Goal: Feedback & Contribution: Contribute content

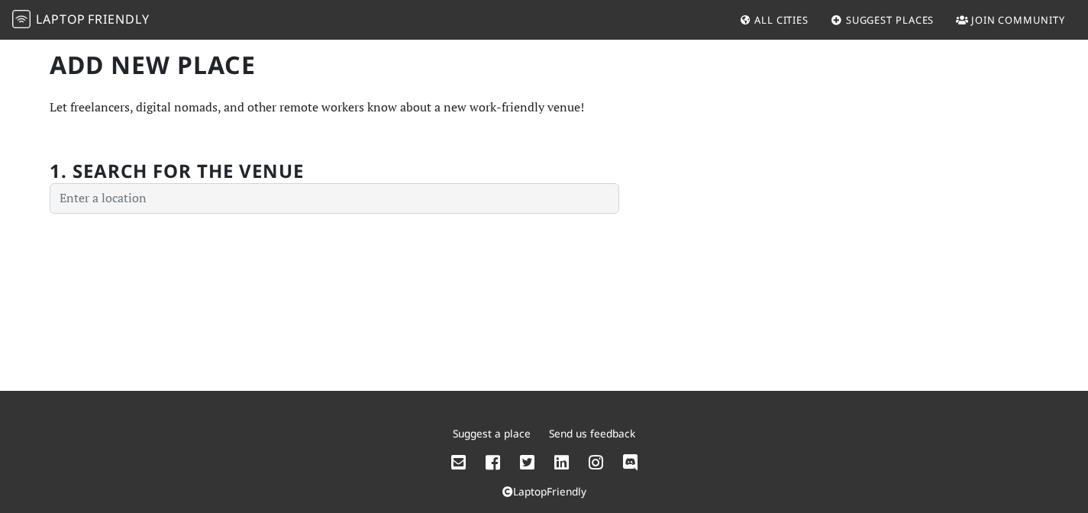
click at [69, 24] on span "Laptop" at bounding box center [61, 19] width 50 height 17
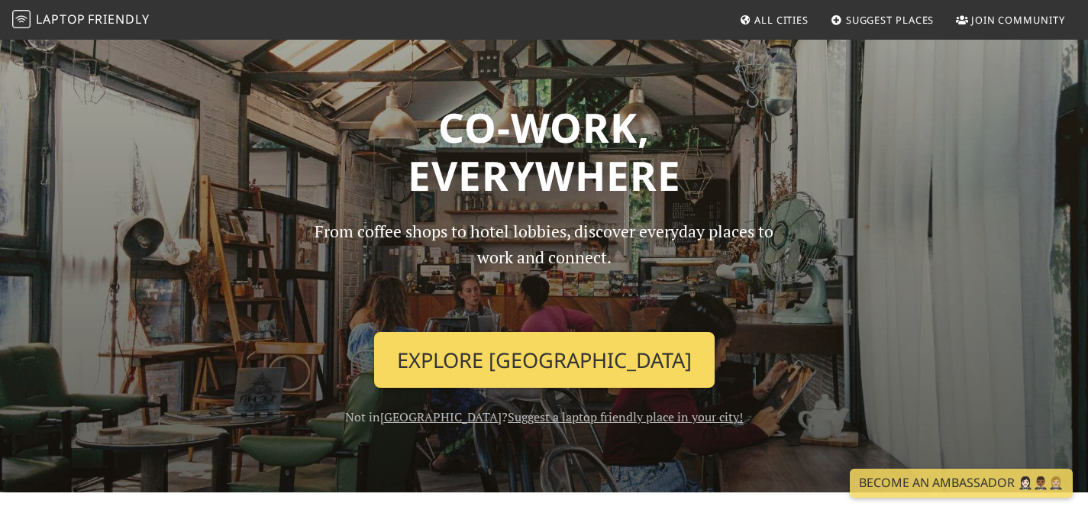
click at [577, 332] on link "Explore Singapore" at bounding box center [544, 360] width 340 height 56
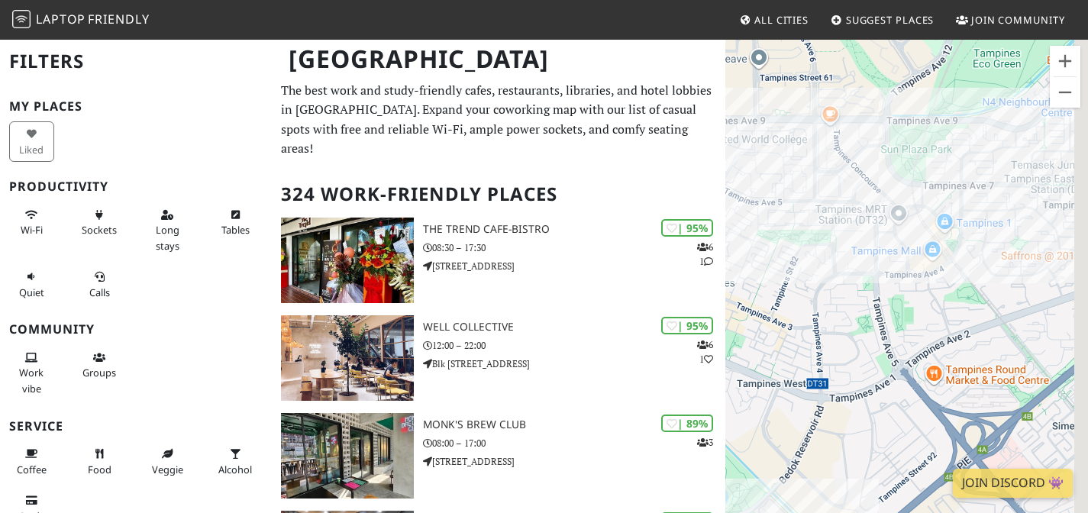
drag, startPoint x: 991, startPoint y: 120, endPoint x: 907, endPoint y: 155, distance: 91.0
click at [906, 157] on div "To navigate, press the arrow keys." at bounding box center [906, 294] width 363 height 513
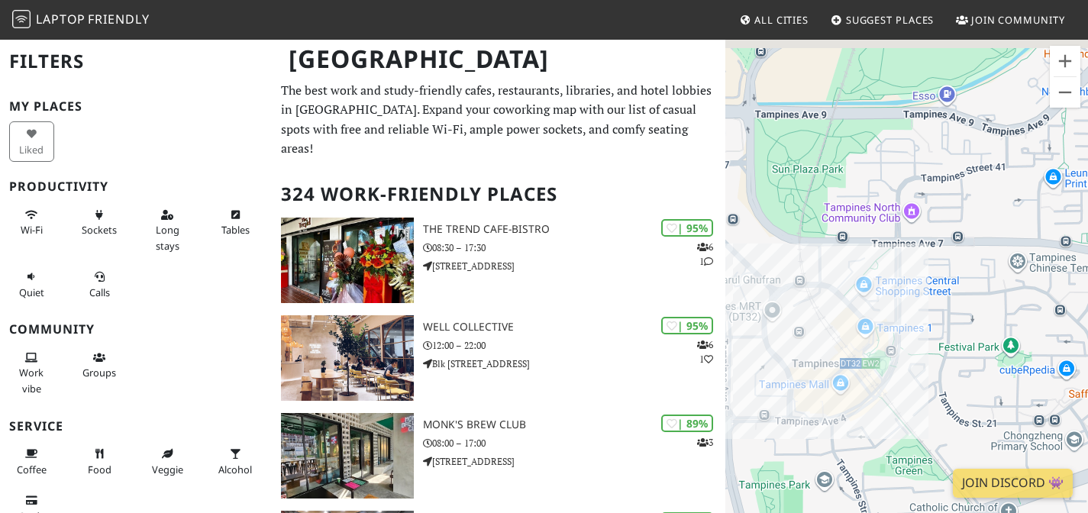
drag, startPoint x: 1013, startPoint y: 182, endPoint x: 906, endPoint y: 235, distance: 119.1
click at [905, 237] on div "To navigate, press the arrow keys." at bounding box center [906, 294] width 363 height 513
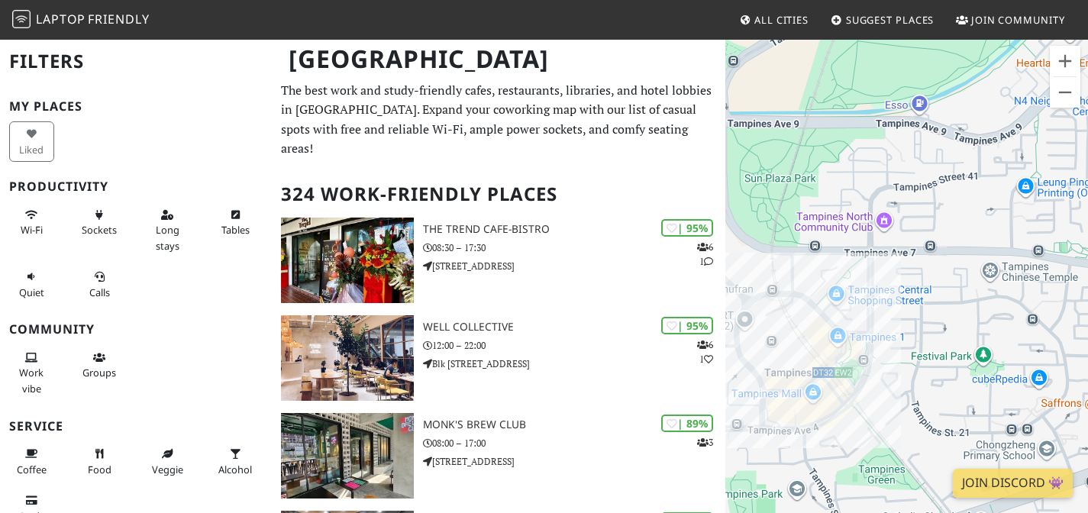
click at [799, 16] on span "All Cities" at bounding box center [781, 20] width 54 height 14
click at [892, 18] on span "Suggest Places" at bounding box center [890, 20] width 89 height 14
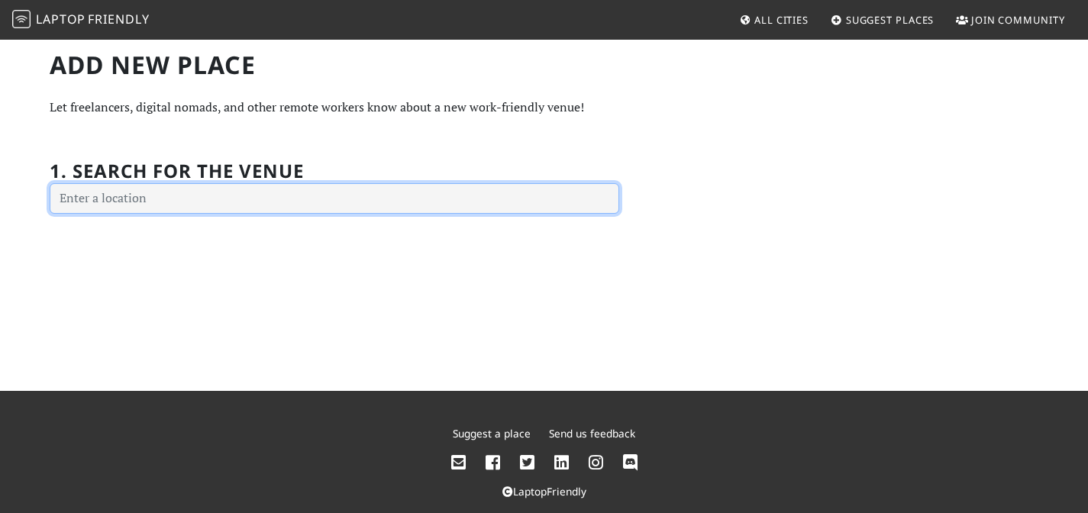
click at [267, 205] on input "text" at bounding box center [334, 198] width 569 height 31
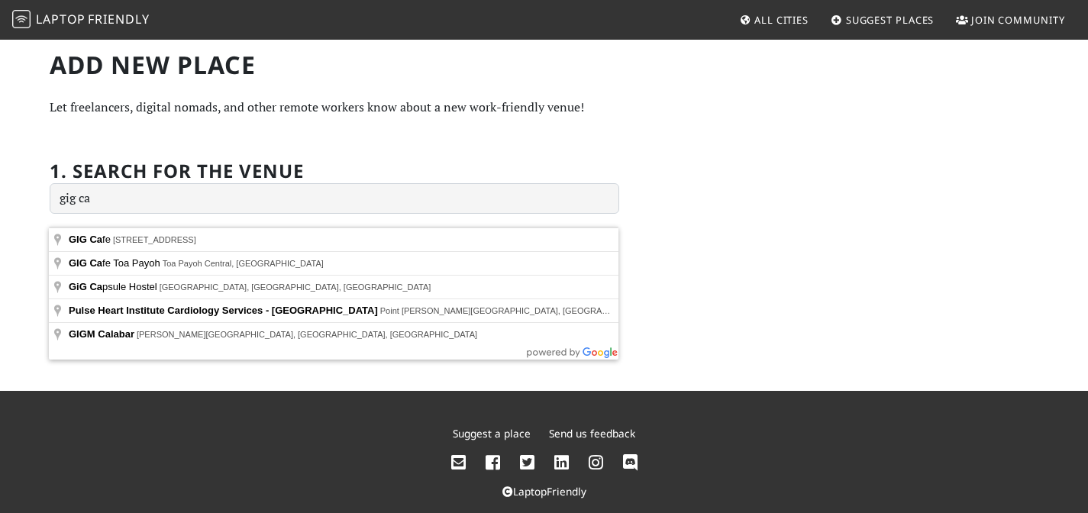
type input "[STREET_ADDRESS]"
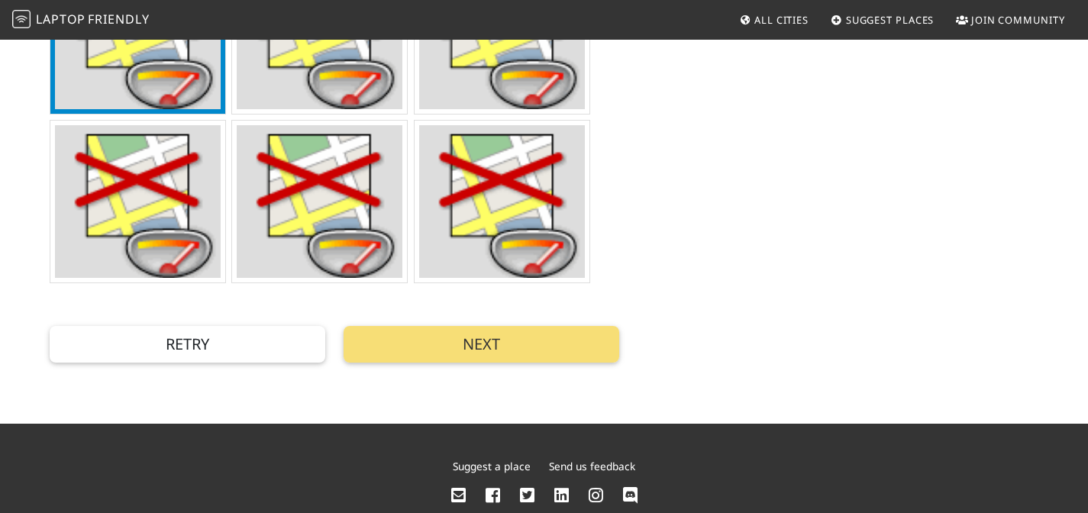
scroll to position [554, 0]
